Goal: Check status: Check status

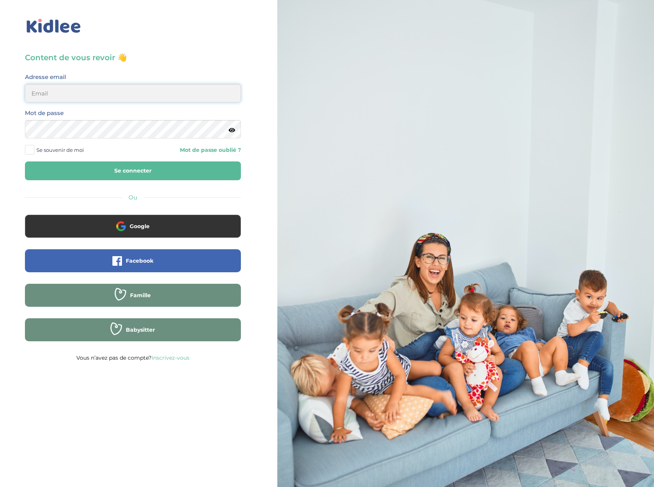
type input "[EMAIL_ADDRESS][DOMAIN_NAME]"
click at [137, 169] on button "Se connecter" at bounding box center [133, 170] width 216 height 19
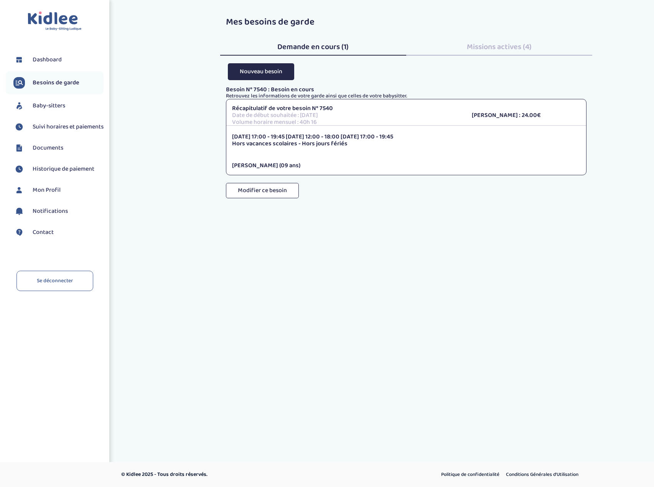
click at [52, 128] on span "Suivi horaires et paiements" at bounding box center [68, 126] width 71 height 9
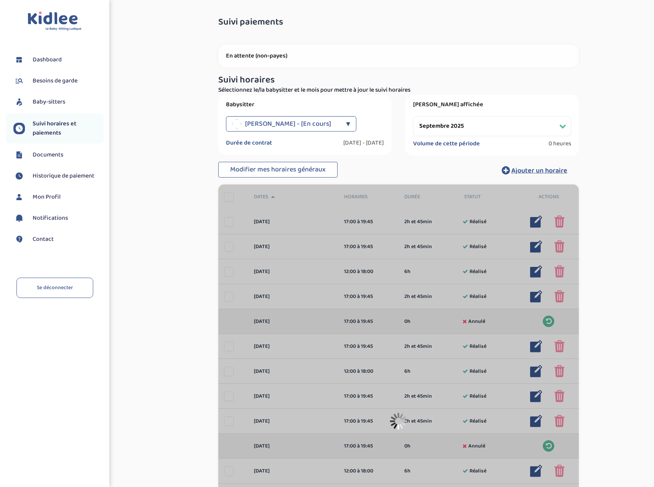
select select "septembre 2025"
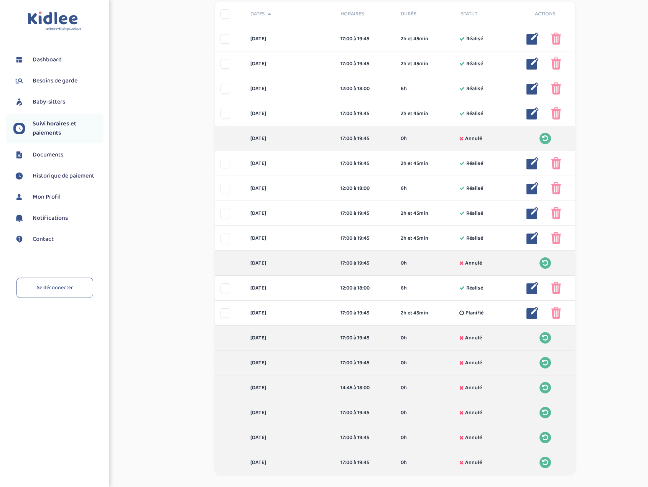
scroll to position [240, 0]
